Goal: Find specific page/section: Find specific page/section

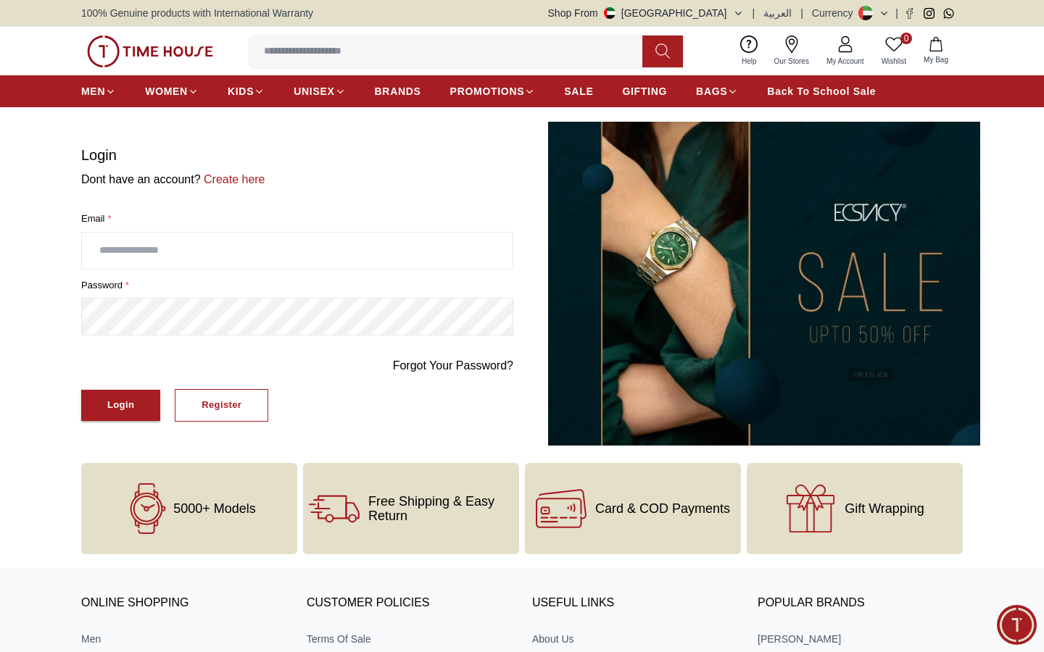
click at [731, 16] on button "Shop From UAE" at bounding box center [646, 13] width 196 height 14
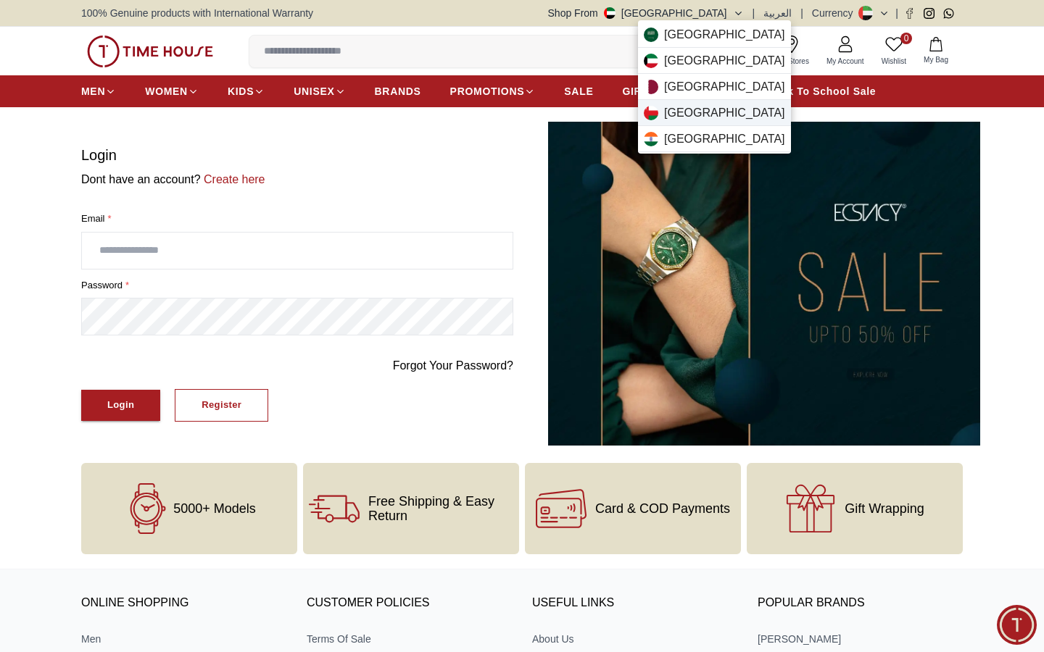
click at [687, 112] on span "Oman" at bounding box center [724, 112] width 121 height 17
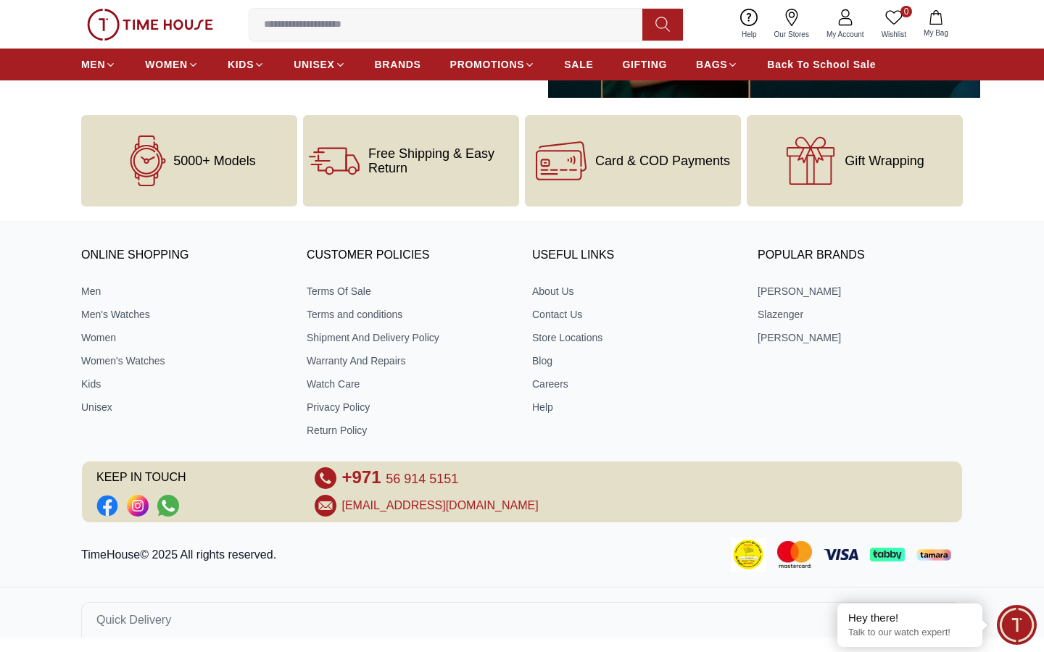
scroll to position [348, 0]
click at [1023, 631] on span "Minimize live chat window" at bounding box center [1016, 625] width 53 height 53
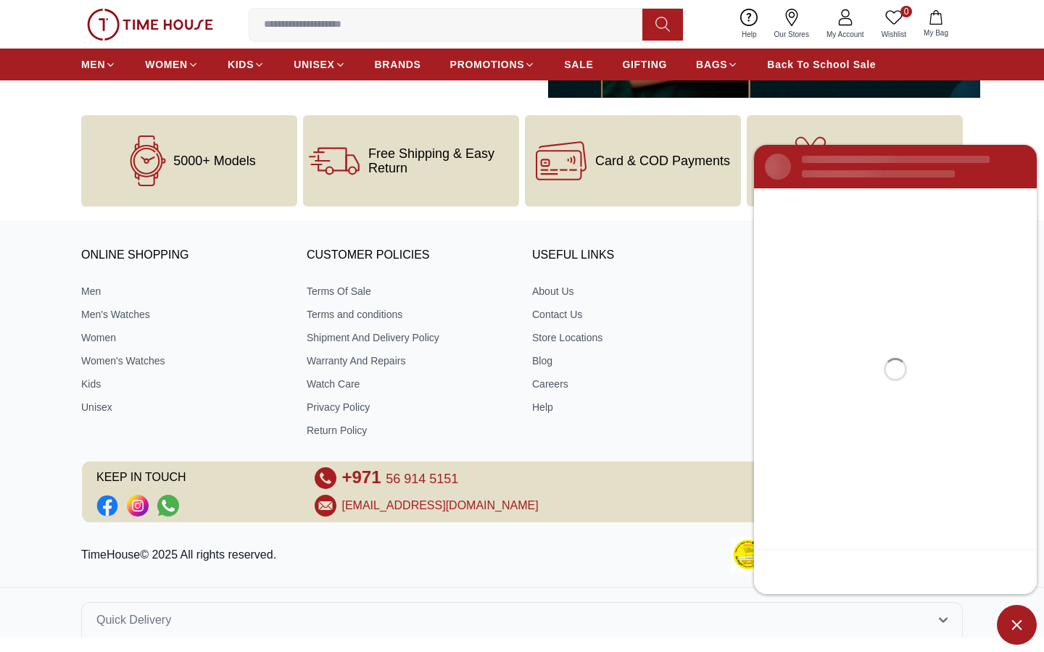
scroll to position [0, 0]
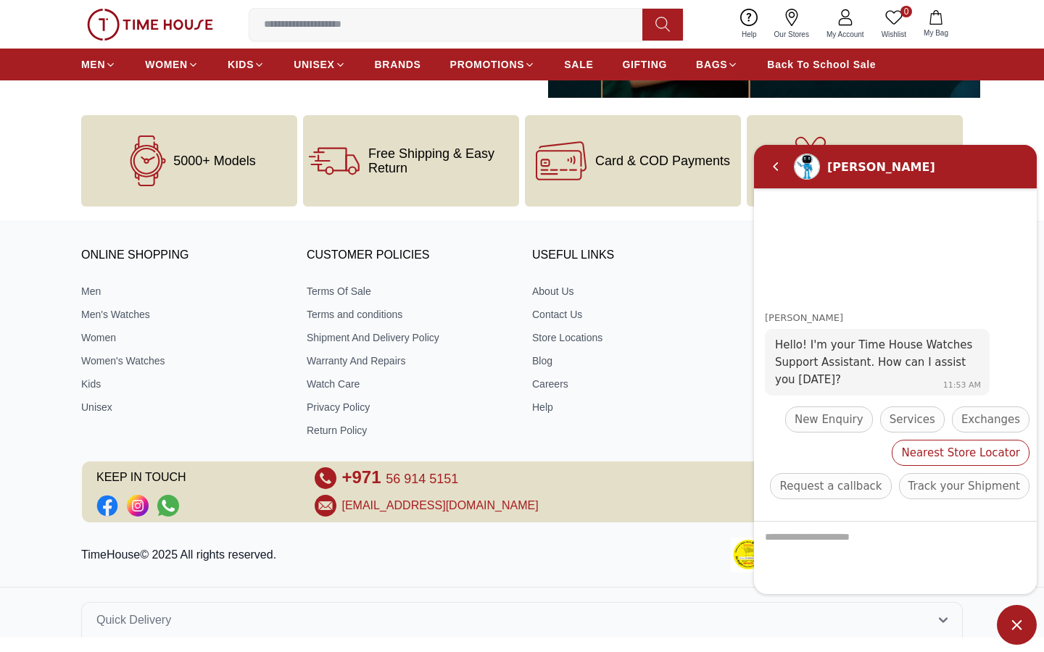
click at [901, 458] on span "Nearest Store Locator" at bounding box center [960, 452] width 119 height 17
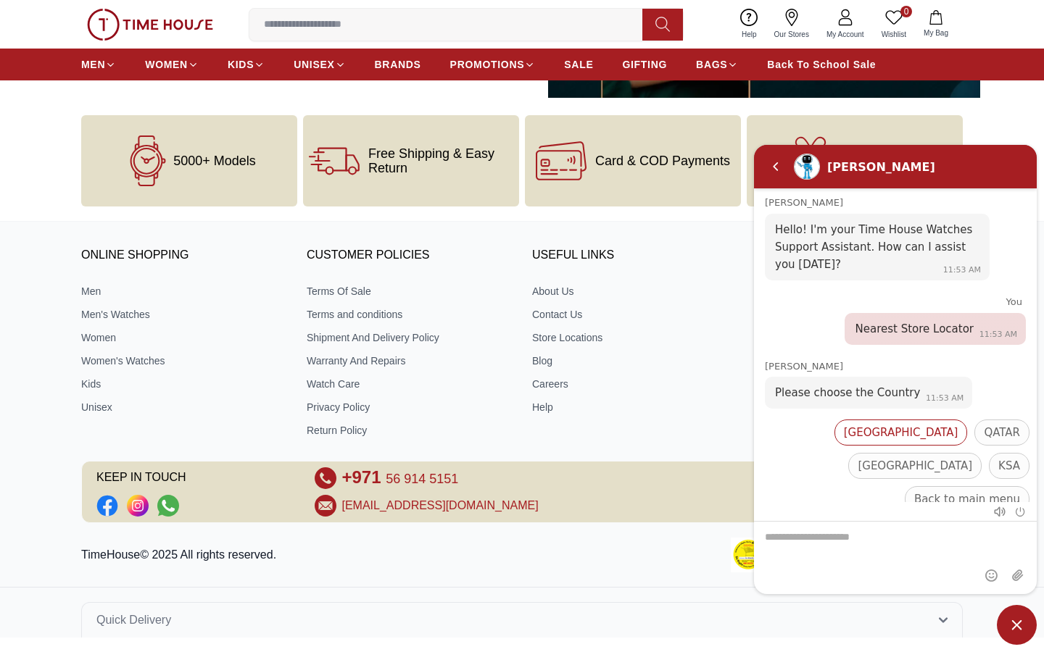
click at [839, 440] on div "[GEOGRAPHIC_DATA]" at bounding box center [900, 433] width 133 height 26
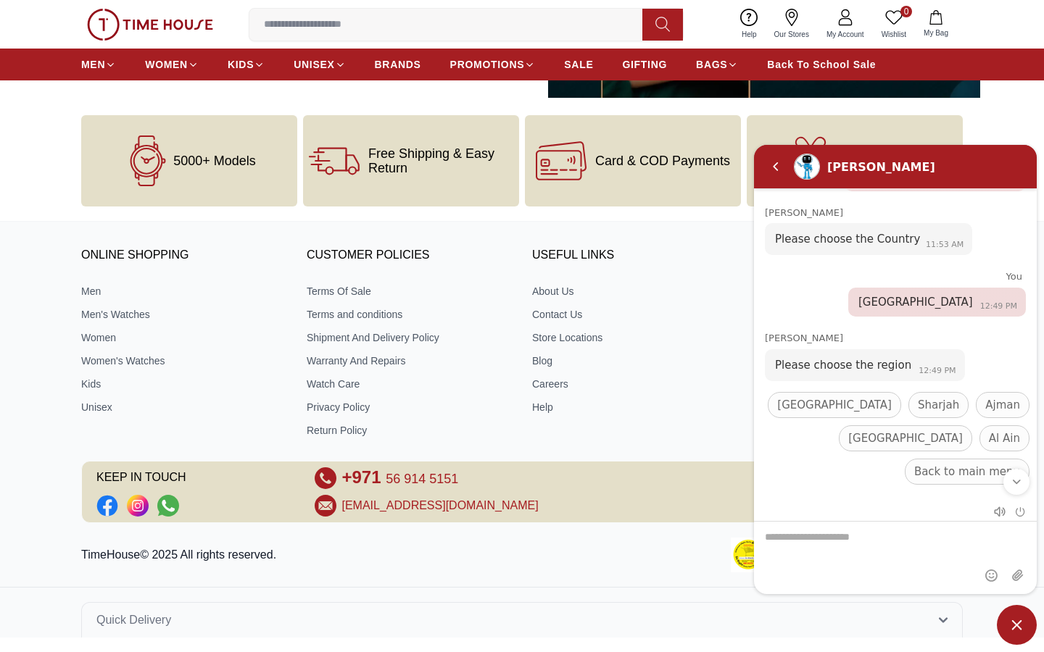
scroll to position [173, 0]
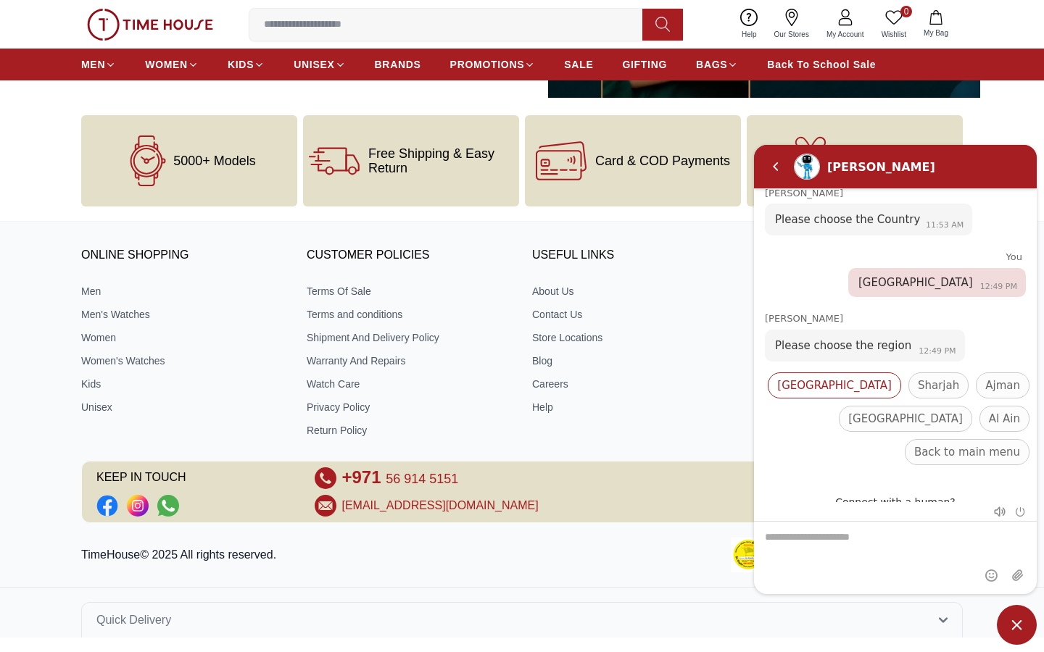
click at [814, 393] on div "[GEOGRAPHIC_DATA]" at bounding box center [834, 386] width 133 height 26
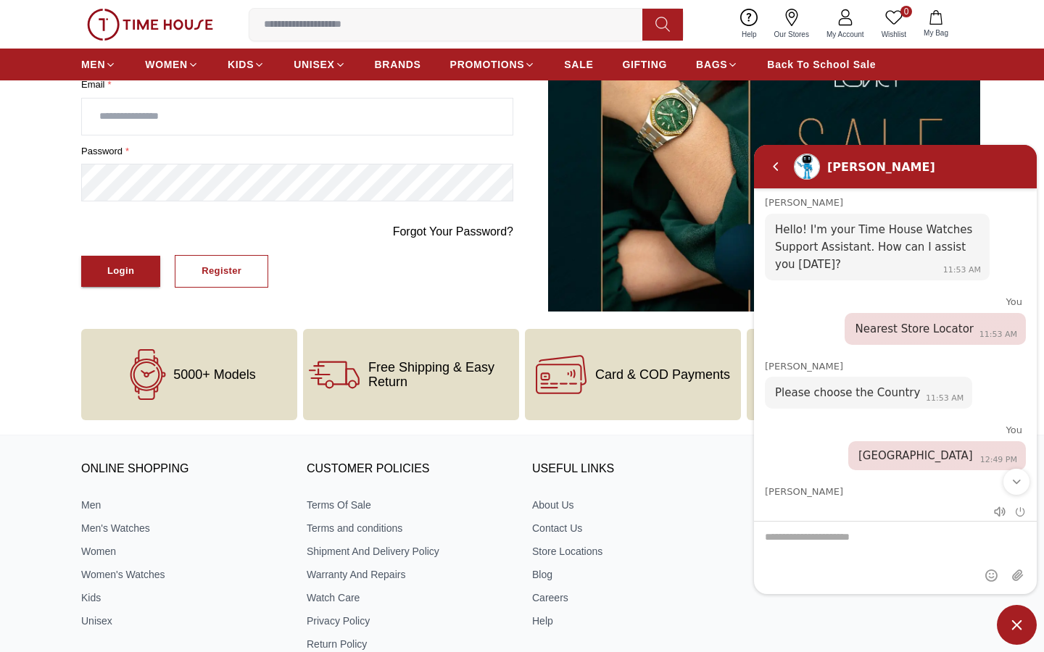
scroll to position [0, 0]
click at [1021, 513] on em "End chat" at bounding box center [1020, 512] width 11 height 11
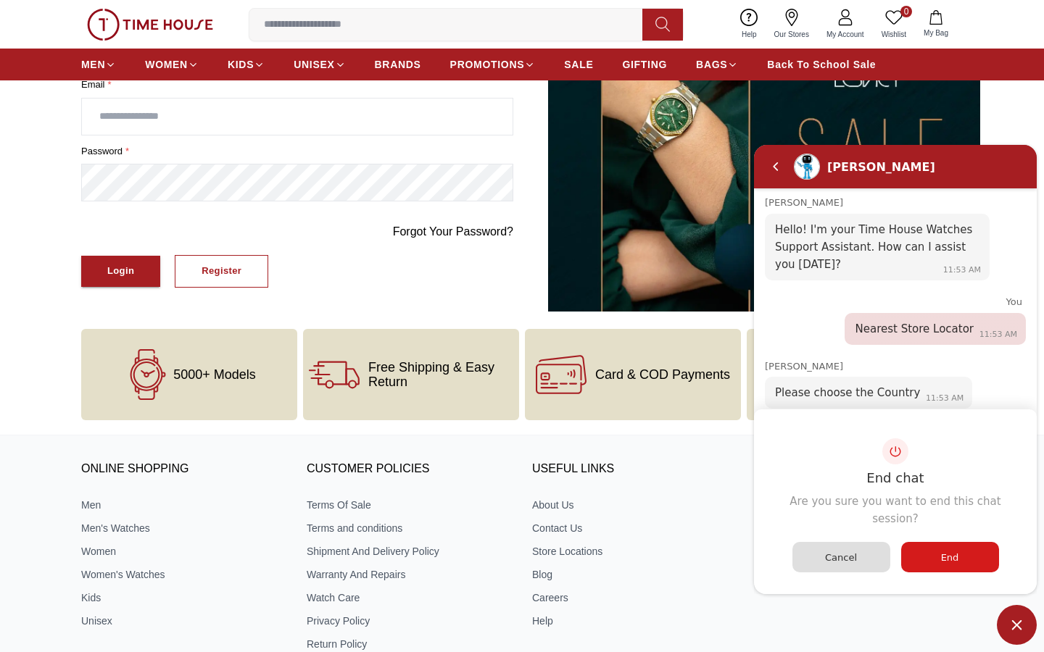
click at [963, 550] on div "End" at bounding box center [950, 557] width 98 height 30
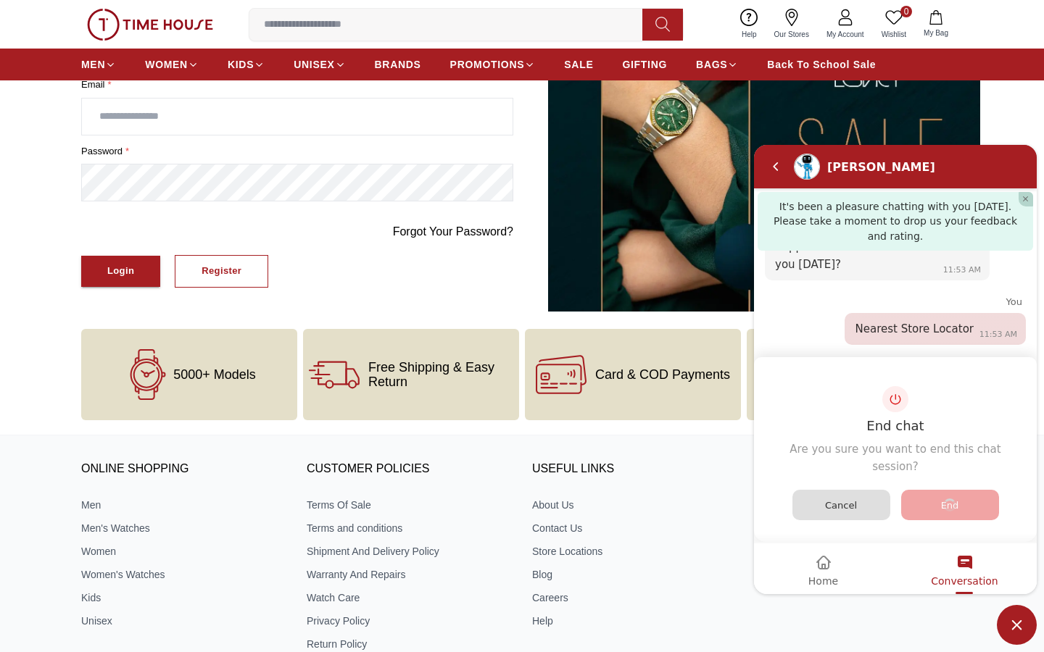
scroll to position [1181, 0]
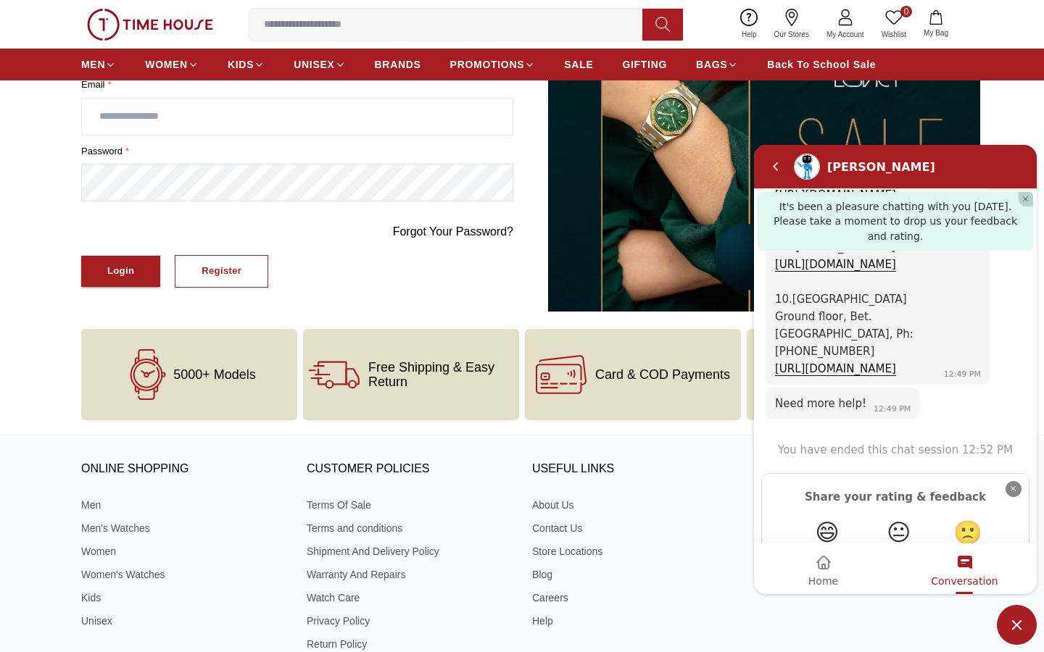
click at [1011, 481] on em "Close" at bounding box center [1013, 489] width 16 height 16
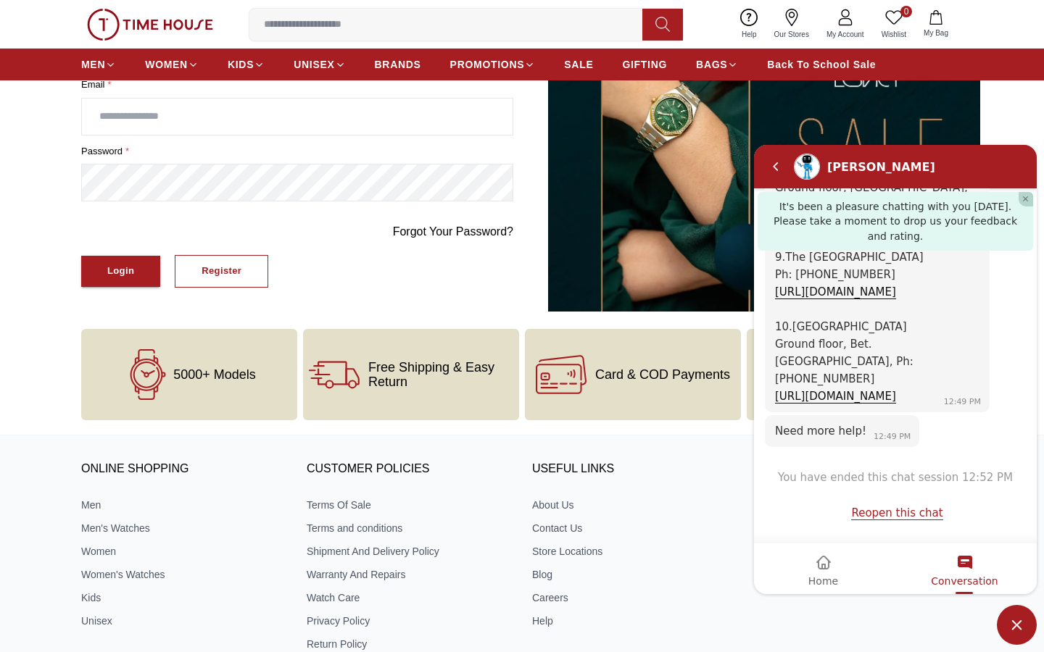
scroll to position [1097, 0]
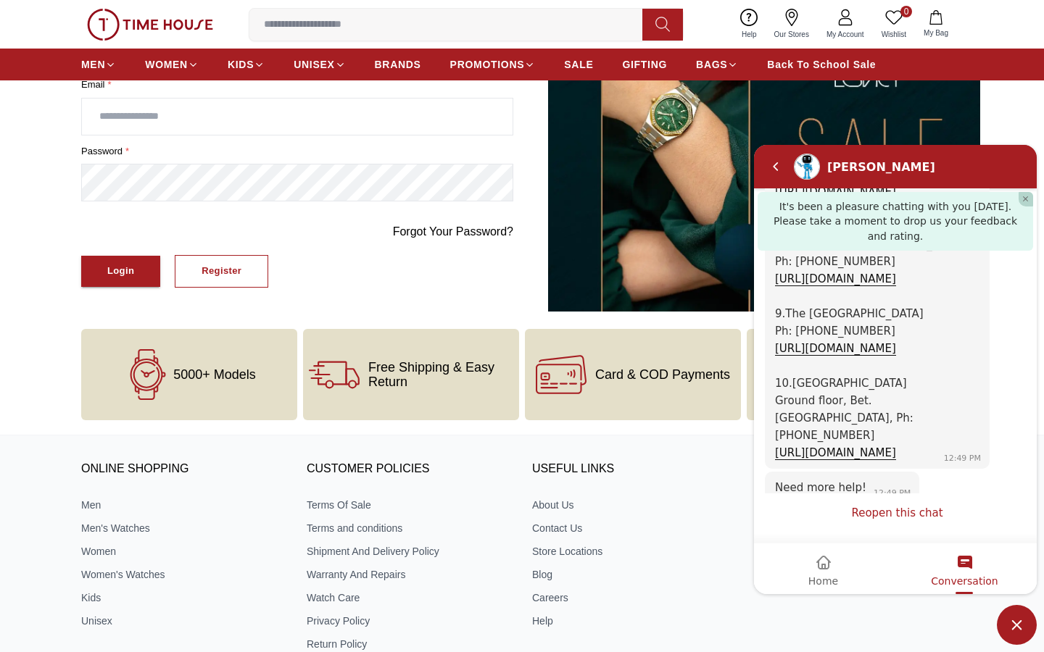
click at [918, 520] on link "Reopen this chat" at bounding box center [896, 514] width 91 height 14
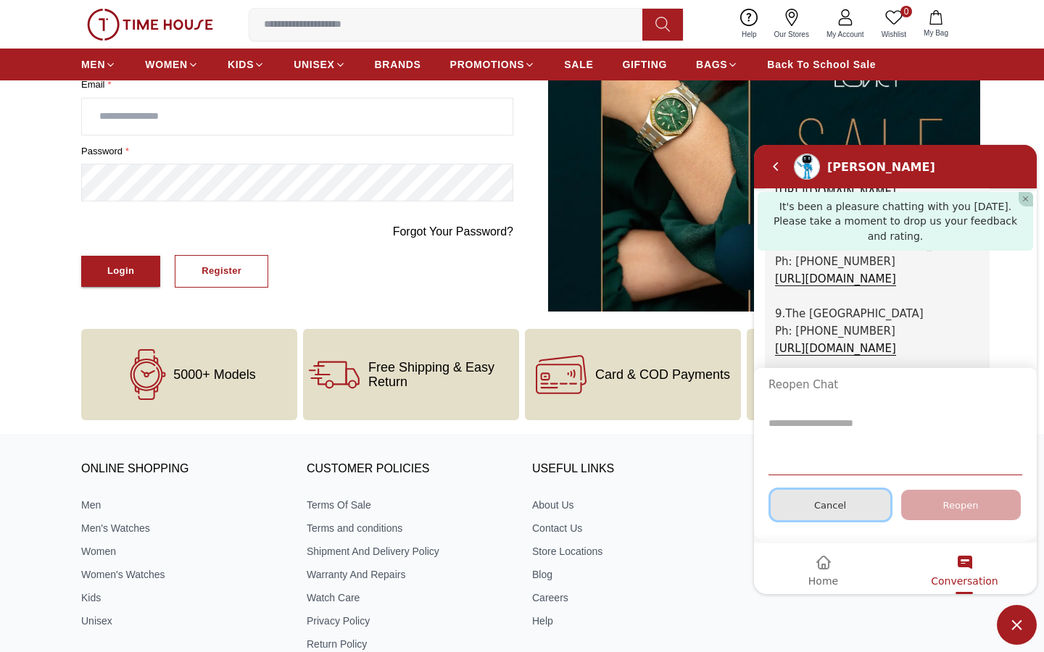
click at [863, 518] on div "Cancel" at bounding box center [831, 505] width 120 height 30
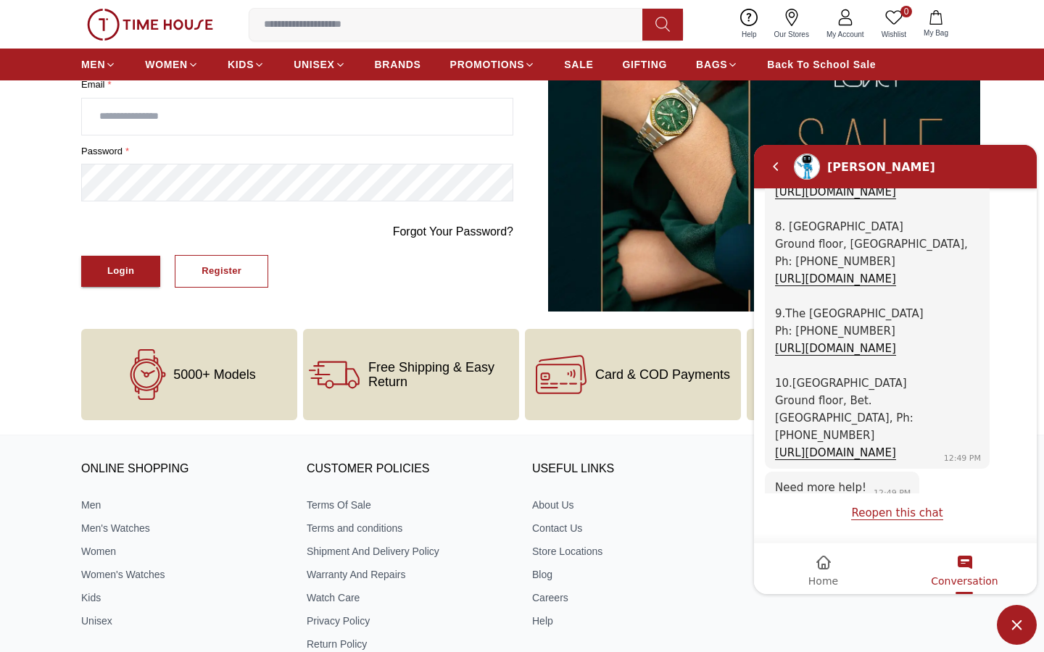
click at [819, 565] on em "Home" at bounding box center [823, 563] width 17 height 17
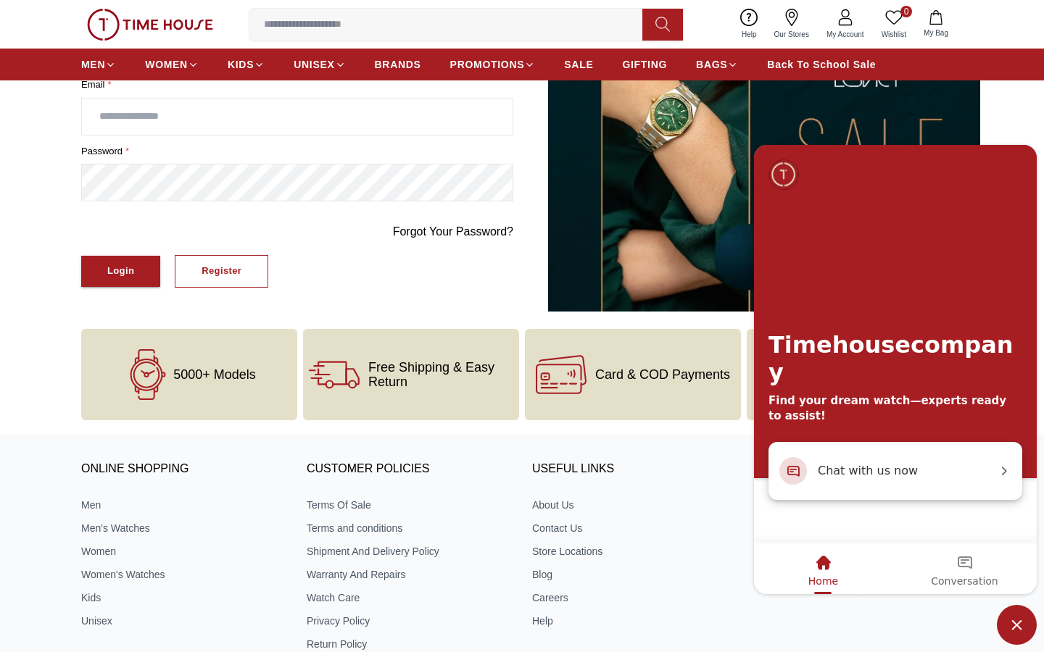
click at [924, 476] on span "Chat with us now" at bounding box center [907, 471] width 179 height 19
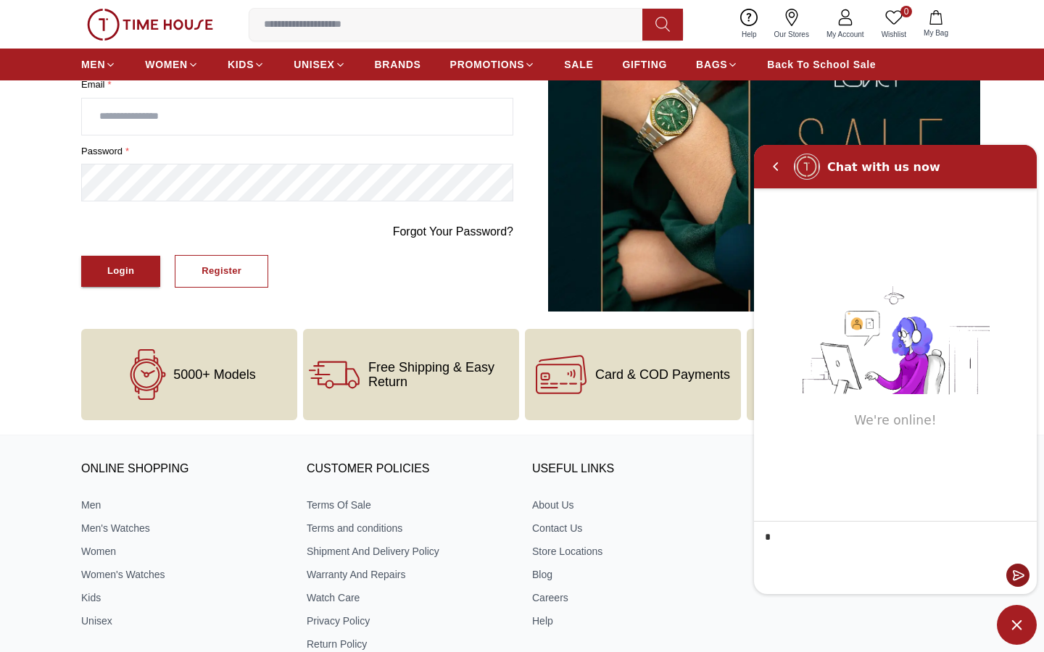
type textarea "**"
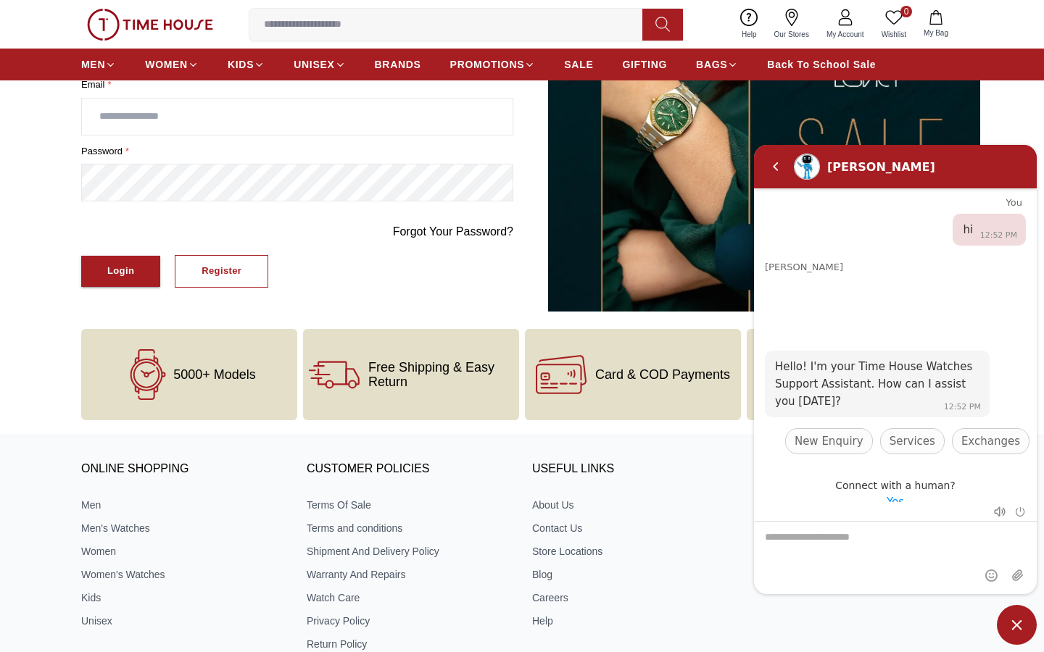
scroll to position [18, 0]
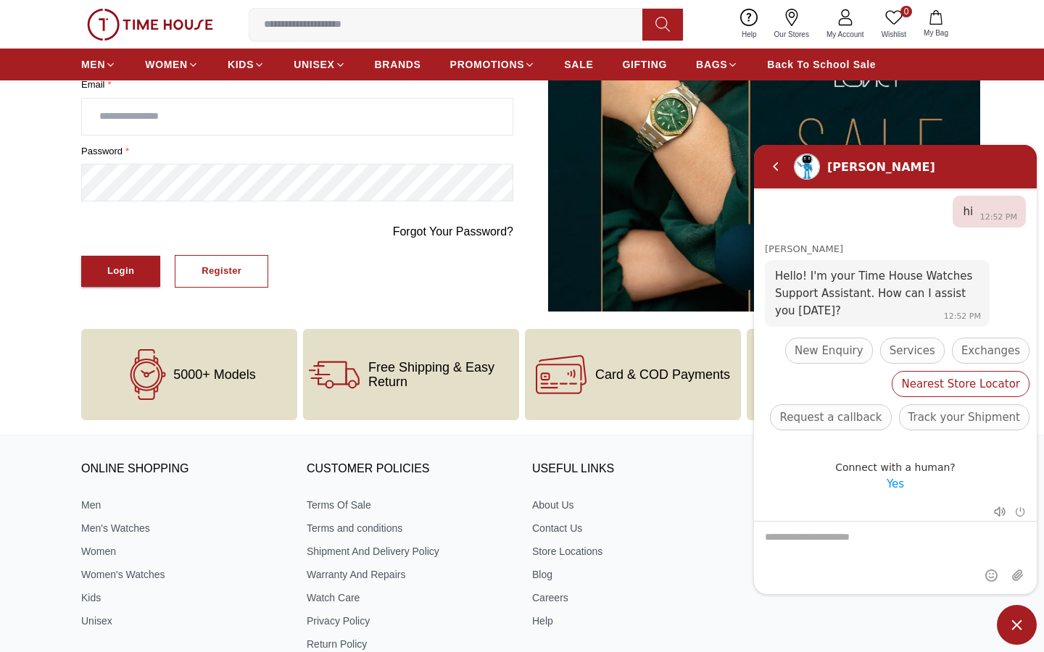
click at [901, 386] on span "Nearest Store Locator" at bounding box center [960, 384] width 119 height 17
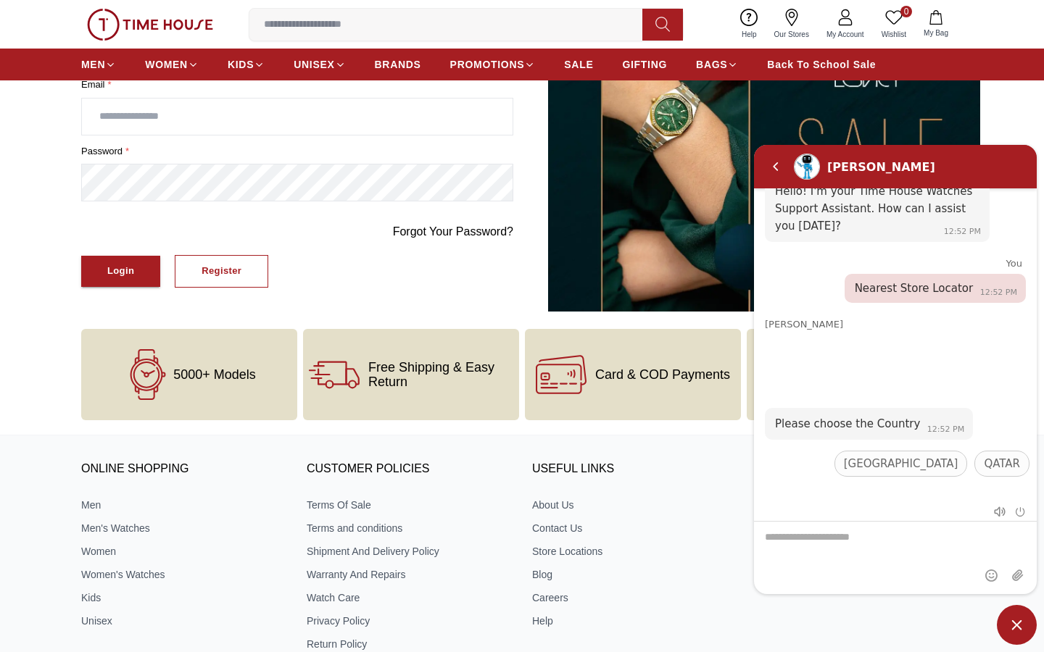
scroll to position [109, 0]
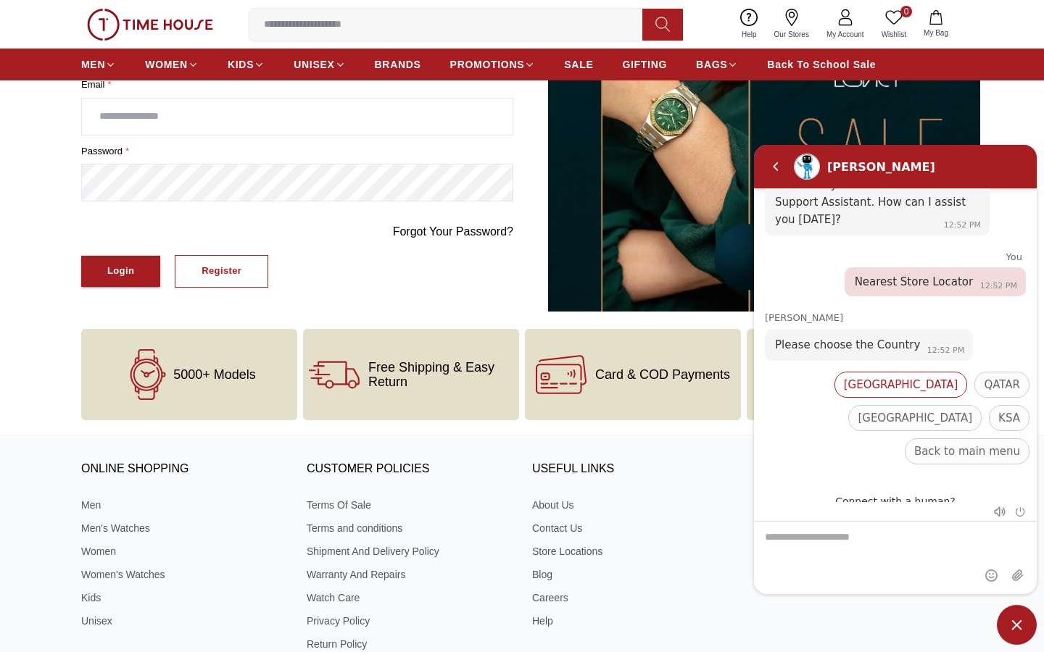
click at [845, 392] on div "[GEOGRAPHIC_DATA]" at bounding box center [900, 385] width 133 height 26
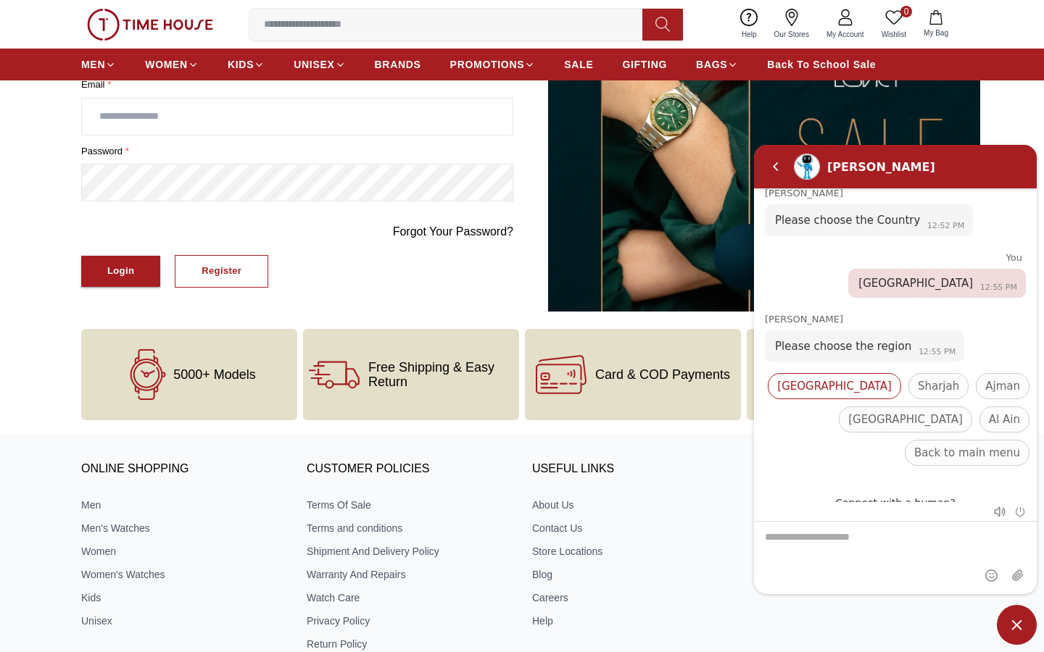
click at [813, 383] on span "[GEOGRAPHIC_DATA]" at bounding box center [834, 386] width 115 height 17
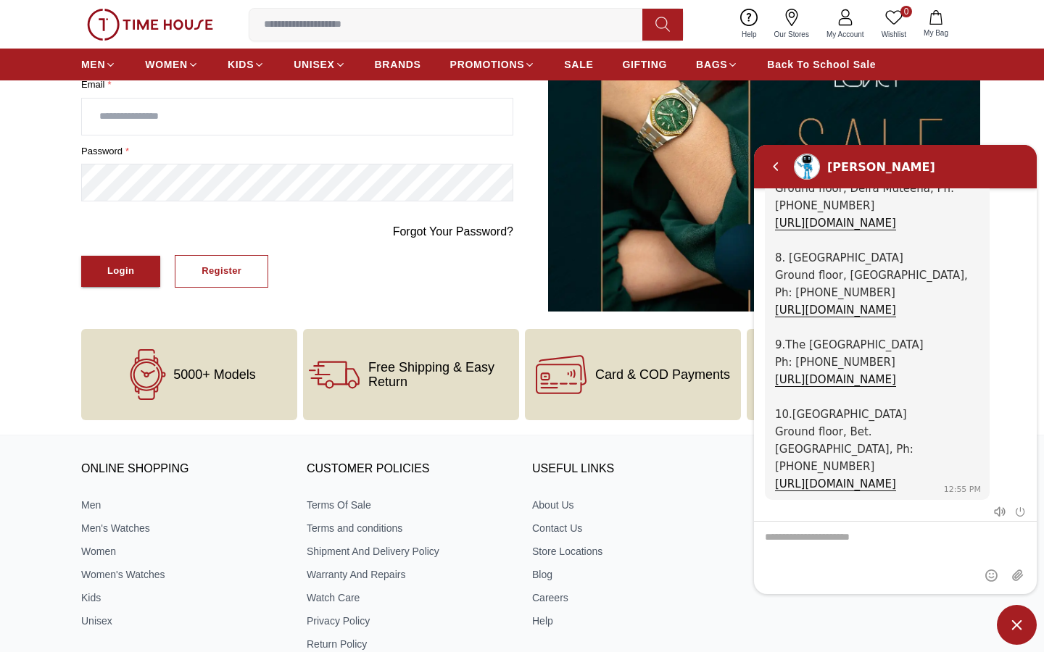
scroll to position [1246, 0]
